Goal: Task Accomplishment & Management: Use online tool/utility

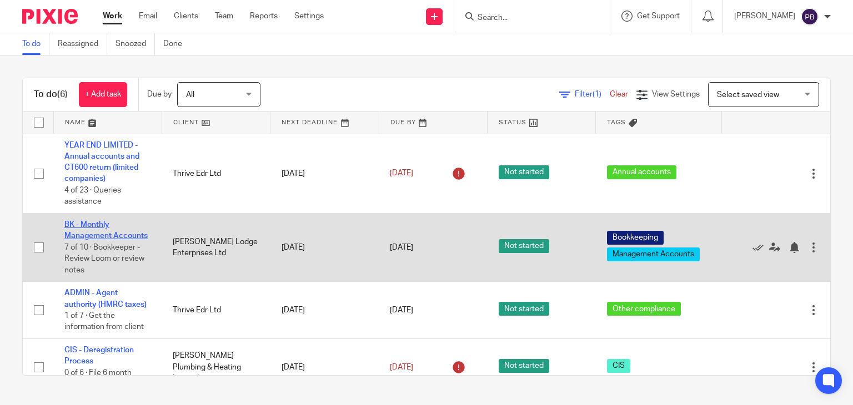
click at [83, 231] on link "BK - Monthly Management Accounts" at bounding box center [105, 230] width 83 height 19
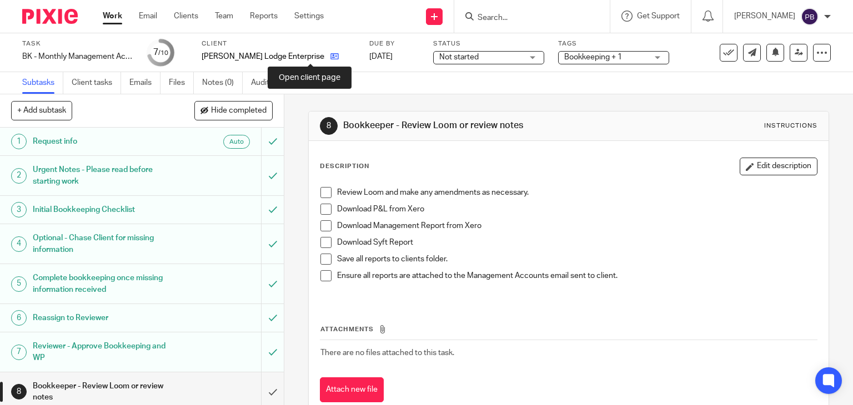
click at [330, 57] on icon at bounding box center [334, 56] width 8 height 8
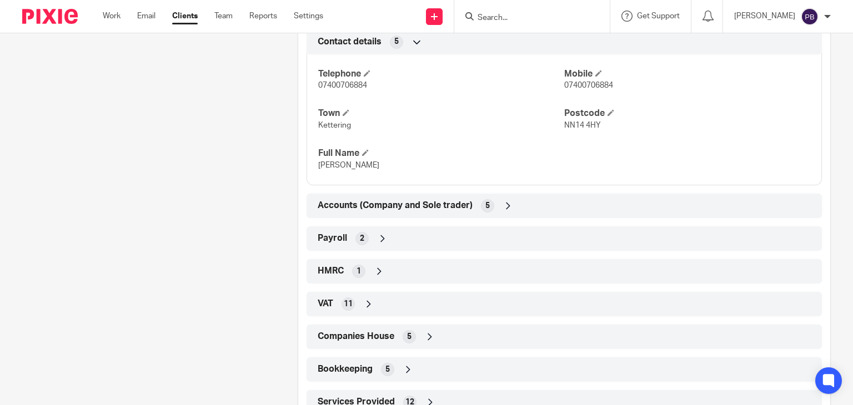
scroll to position [555, 0]
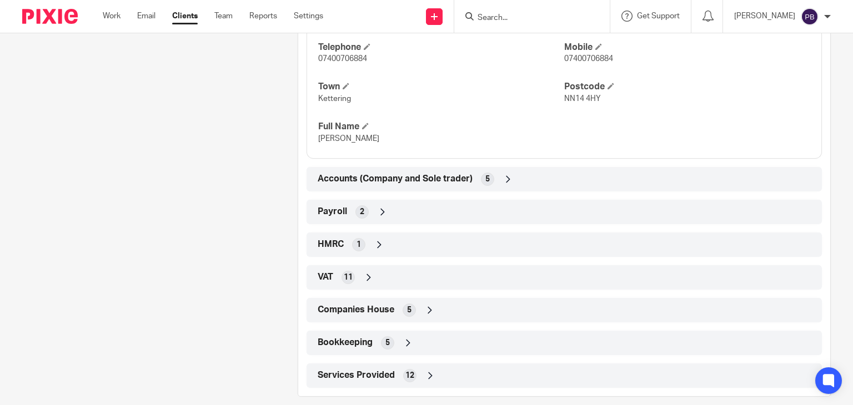
click at [379, 218] on icon at bounding box center [382, 211] width 11 height 11
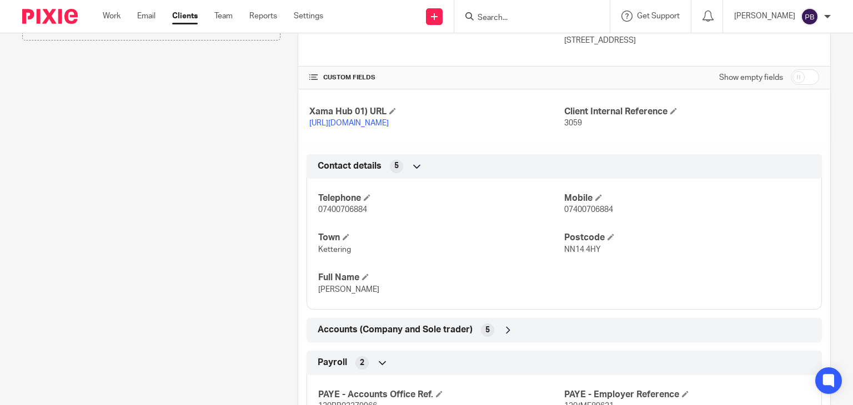
scroll to position [389, 0]
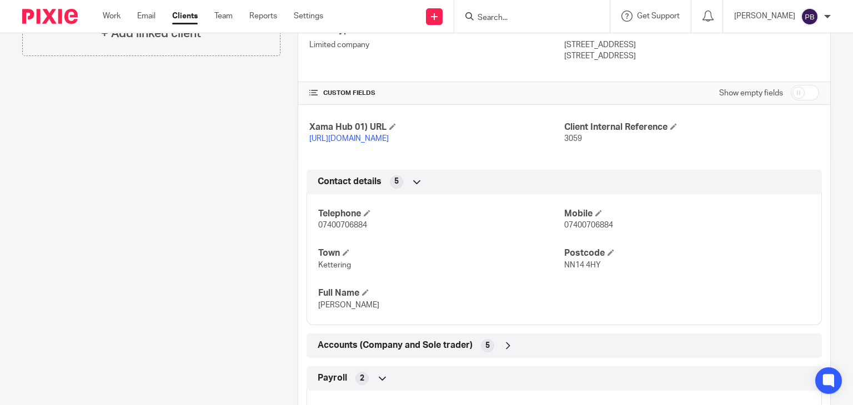
click at [798, 90] on input "checkbox" at bounding box center [804, 93] width 28 height 16
checkbox input "true"
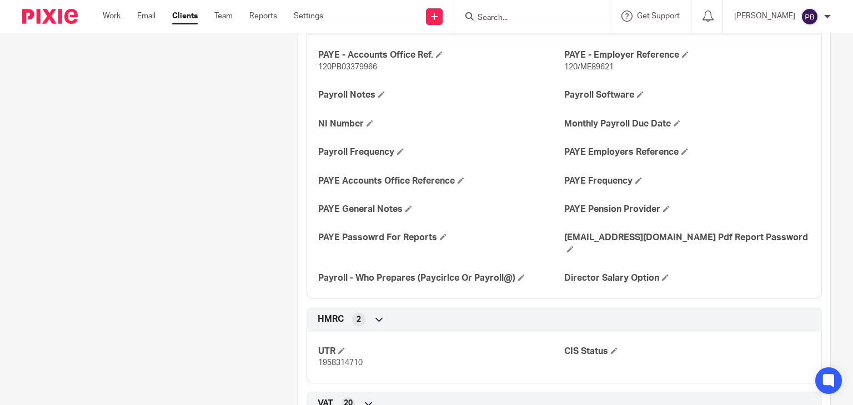
scroll to position [1166, 0]
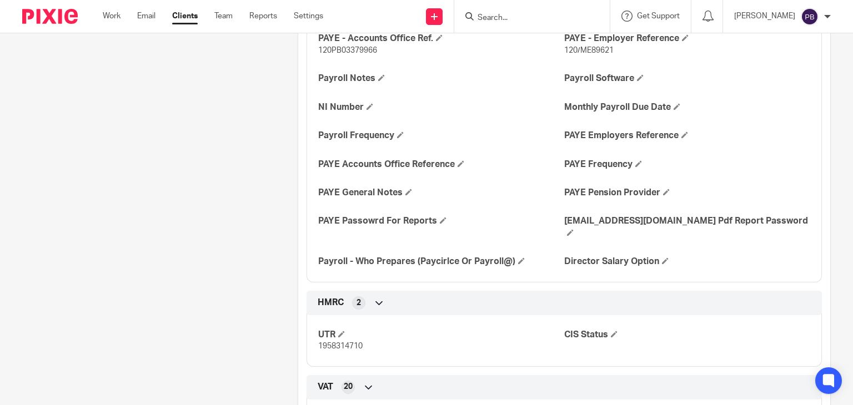
click at [313, 229] on div "PAYE - Accounts Office Ref. 120PB03379966 PAYE - Employer Reference 120/ME89621…" at bounding box center [563, 146] width 515 height 271
drag, startPoint x: 315, startPoint y: 231, endPoint x: 430, endPoint y: 233, distance: 114.4
click at [430, 227] on h4 "PAYE Passowrd For Reports" at bounding box center [441, 221] width 246 height 12
copy h4 "PAYE Passowrd For Reports"
drag, startPoint x: 561, startPoint y: 233, endPoint x: 785, endPoint y: 236, distance: 223.7
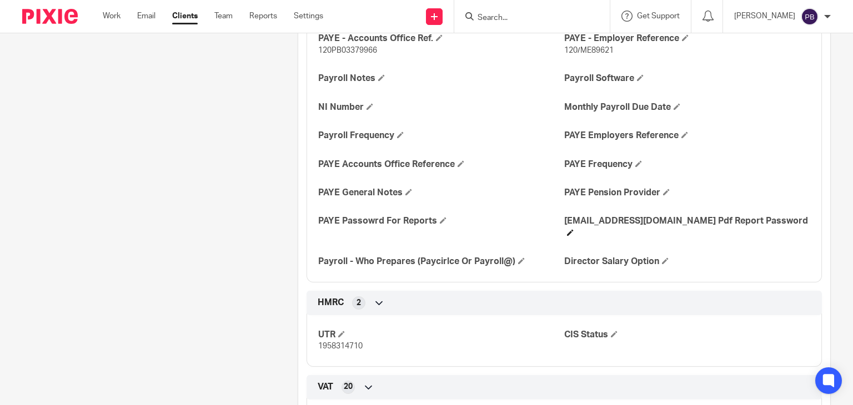
click at [785, 236] on h4 "Payroll@togetherwecount.co.uk Pdf Report Password" at bounding box center [687, 227] width 246 height 24
copy h4 "ayroll@togetherwecount.co.uk Pdf Report Password"
click at [224, 244] on div "Client contacts Andrew Osborne andrew@threehillsbrewing.com Edit contact Create…" at bounding box center [142, 342] width 275 height 2779
